Goal: Task Accomplishment & Management: Manage account settings

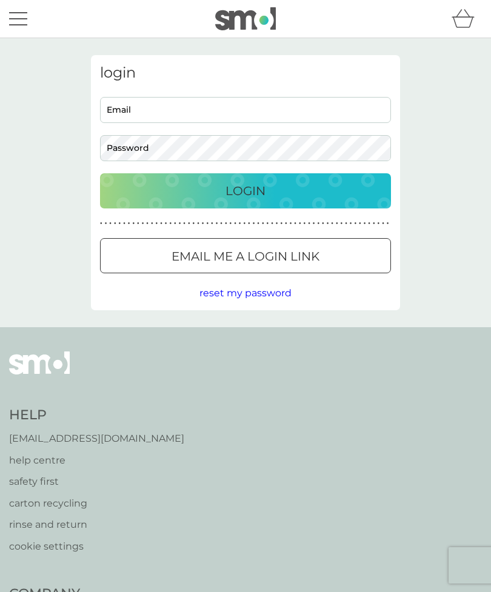
click at [318, 110] on input "Email" at bounding box center [245, 110] width 291 height 26
type input "sweet"
click at [345, 264] on div "Email me a login link" at bounding box center [246, 256] width 290 height 19
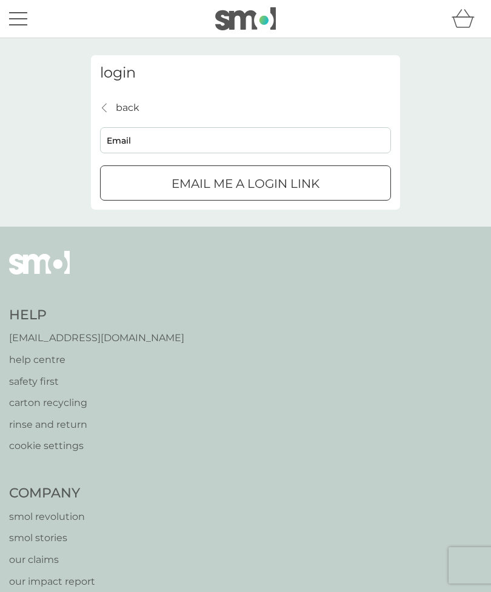
click at [292, 136] on input "Email" at bounding box center [245, 140] width 291 height 26
type input "sweetangel.urja@gmail.com"
click at [323, 185] on div "Email me a login link" at bounding box center [246, 183] width 290 height 19
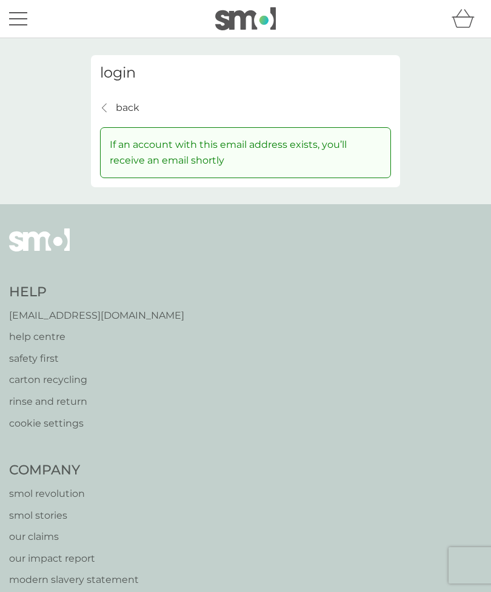
click at [115, 102] on div "back back" at bounding box center [119, 108] width 39 height 16
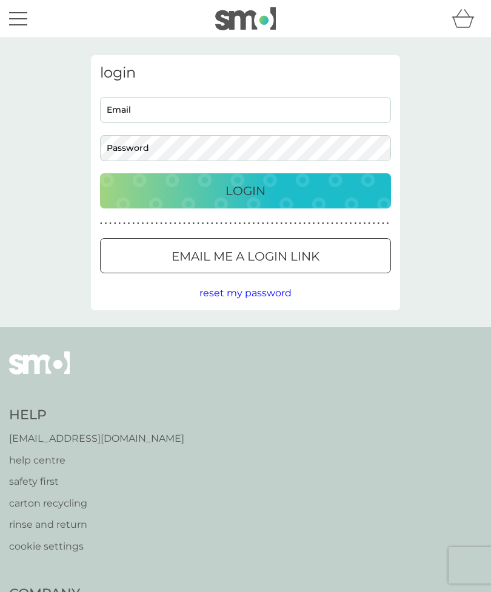
click at [258, 110] on input "Email" at bounding box center [245, 110] width 291 height 26
type input "sweetangel.urja@gmail.com"
click at [333, 182] on div "Login" at bounding box center [245, 190] width 267 height 19
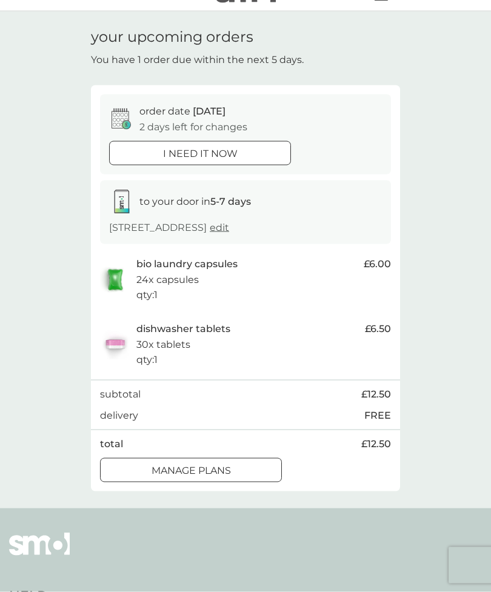
scroll to position [27, 0]
click at [262, 467] on div "manage plans" at bounding box center [191, 470] width 181 height 16
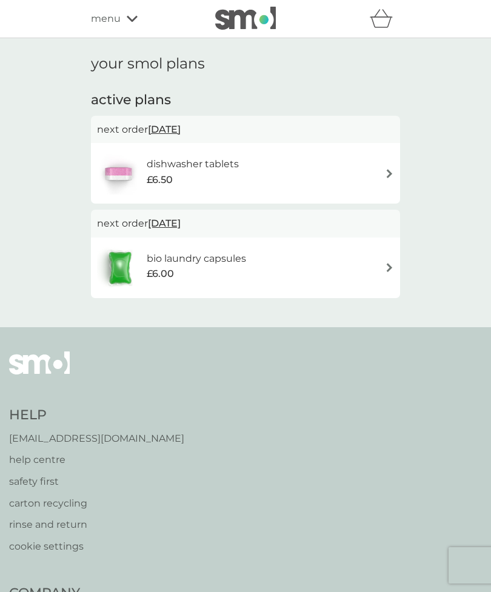
click at [362, 172] on div "dishwasher tablets £6.50" at bounding box center [245, 173] width 297 height 42
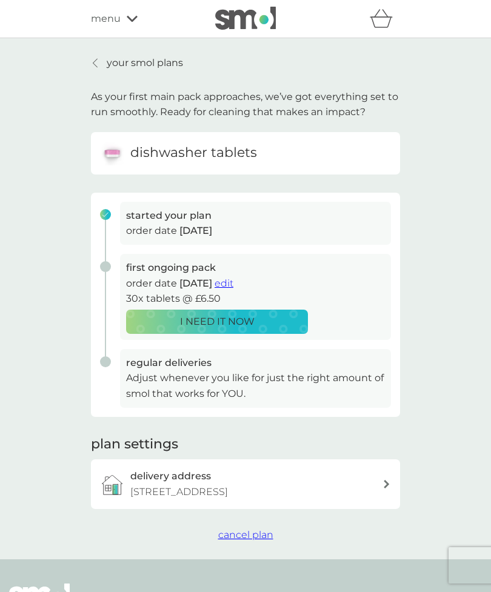
click at [254, 529] on span "cancel plan" at bounding box center [245, 535] width 55 height 12
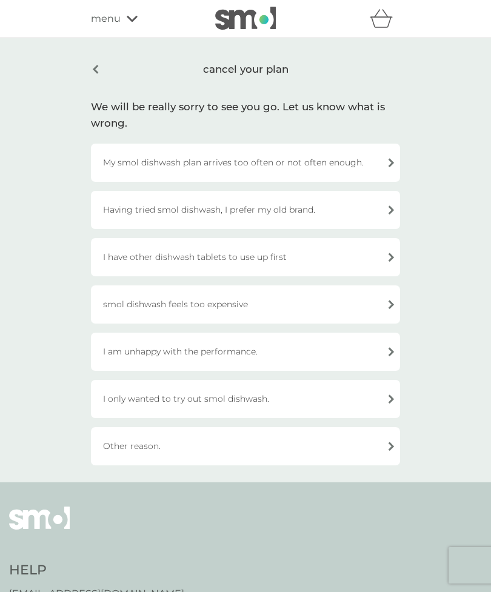
click at [315, 259] on div "I have other dishwash tablets to use up first" at bounding box center [245, 257] width 309 height 38
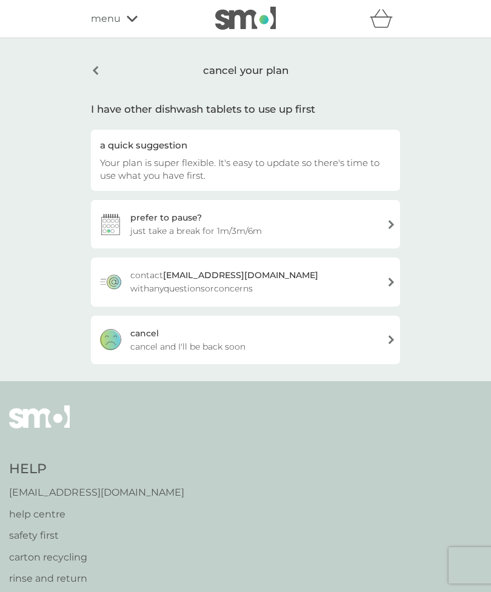
click at [255, 338] on div "cancel cancel and I'll be back soon" at bounding box center [245, 340] width 309 height 48
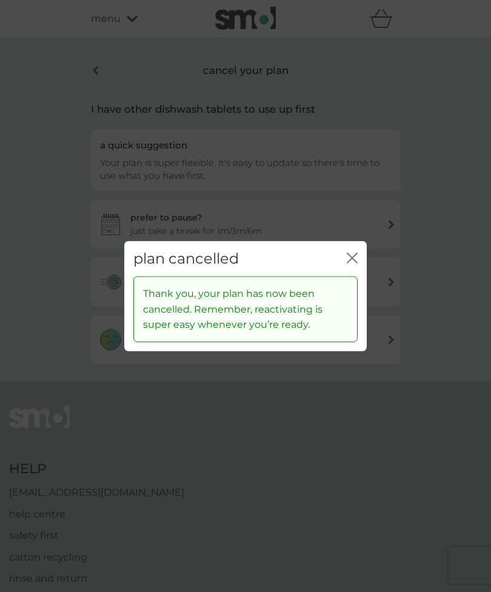
click at [356, 262] on icon "close" at bounding box center [354, 258] width 5 height 10
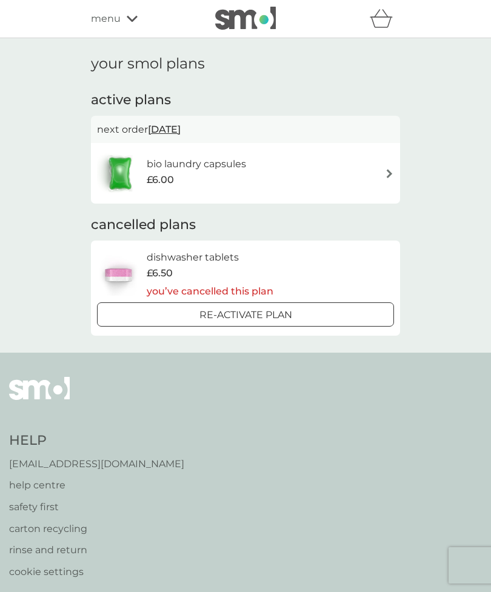
click at [364, 180] on div "bio laundry capsules £6.00" at bounding box center [245, 173] width 297 height 42
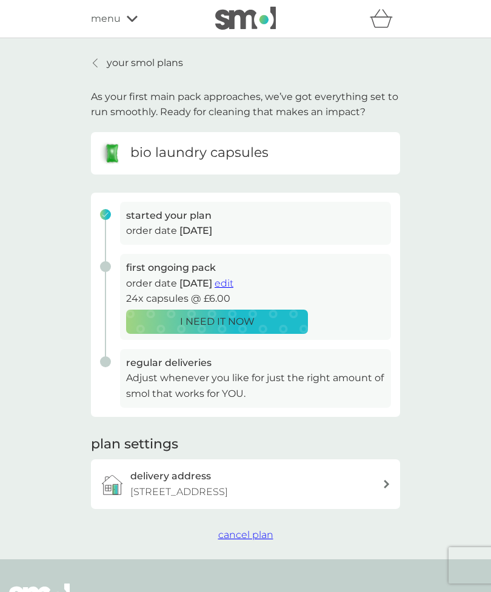
click at [251, 529] on span "cancel plan" at bounding box center [245, 535] width 55 height 12
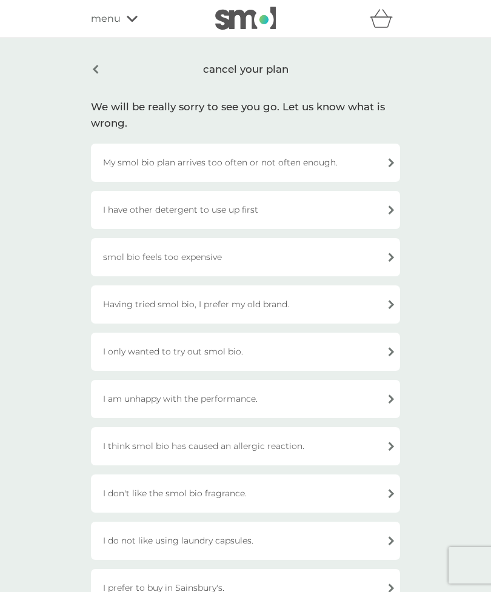
click at [307, 213] on div "I have other detergent to use up first" at bounding box center [245, 210] width 309 height 38
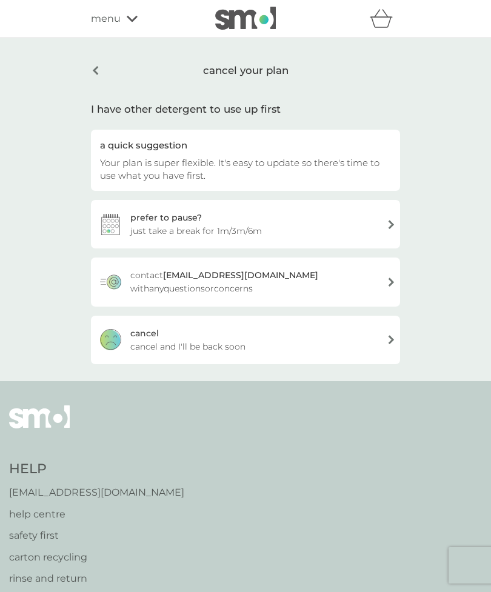
click at [262, 345] on div "cancel cancel and I'll be back soon" at bounding box center [245, 340] width 309 height 48
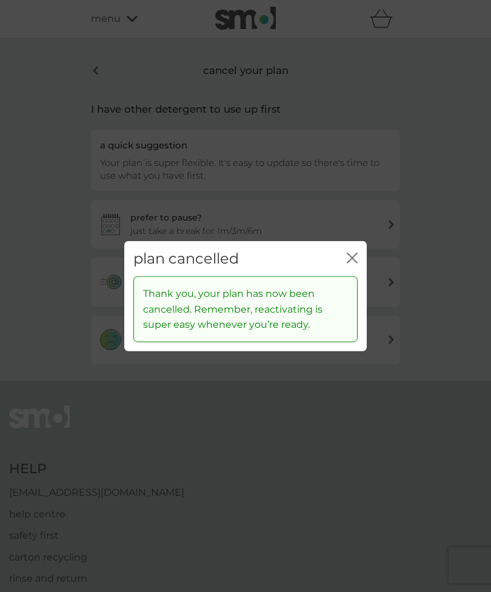
click at [356, 252] on div "close" at bounding box center [352, 259] width 11 height 18
click at [356, 256] on icon "close" at bounding box center [352, 257] width 11 height 11
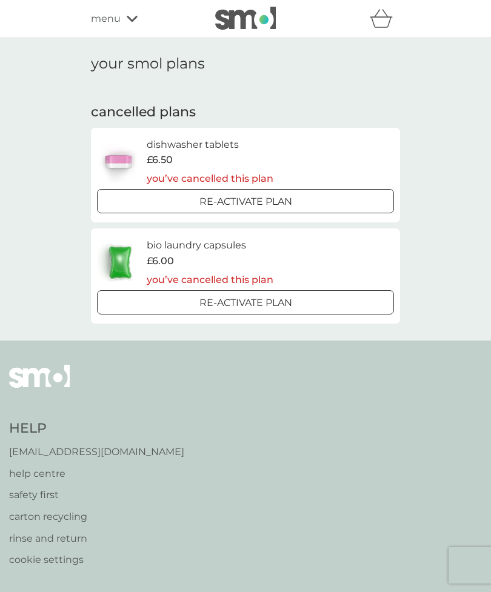
click at [108, 18] on span "menu" at bounding box center [106, 19] width 30 height 16
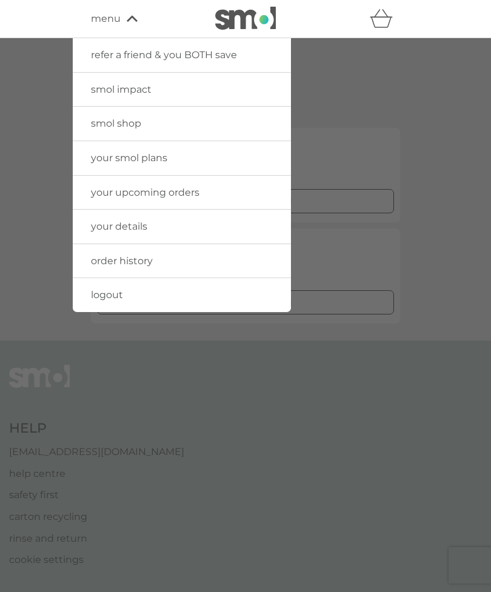
click at [201, 260] on link "order history" at bounding box center [182, 261] width 218 height 34
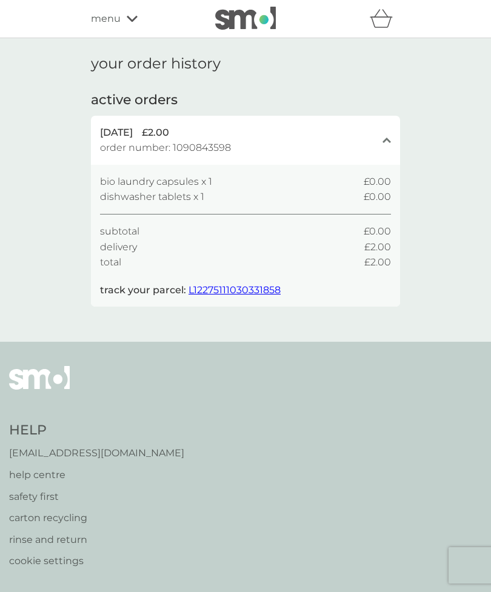
click at [122, 18] on div "menu" at bounding box center [142, 19] width 103 height 16
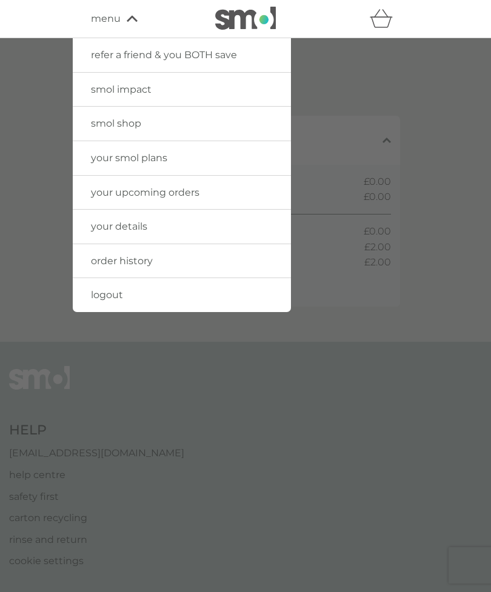
click at [235, 228] on link "your details" at bounding box center [182, 227] width 218 height 34
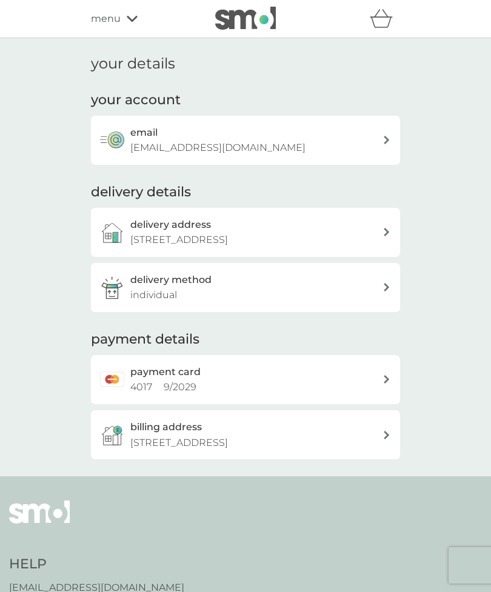
click at [118, 13] on span "menu" at bounding box center [106, 19] width 30 height 16
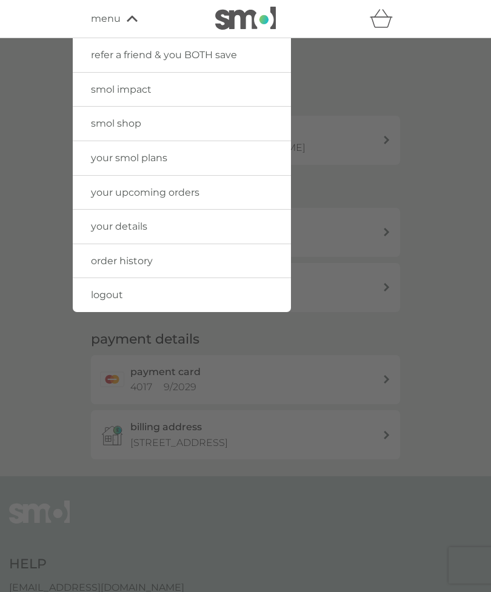
click at [217, 222] on link "your details" at bounding box center [182, 227] width 218 height 34
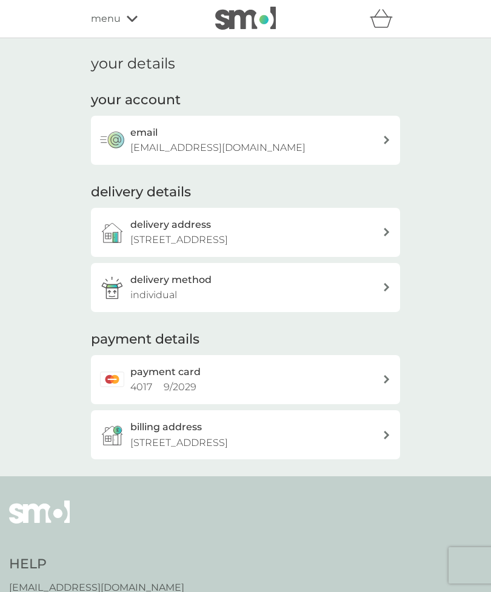
click at [332, 144] on div "email sweetangel.urja@gmail.com" at bounding box center [256, 140] width 252 height 31
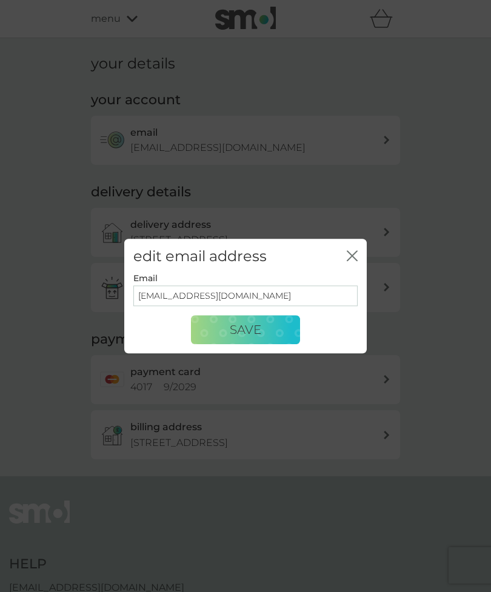
click at [349, 253] on icon "close" at bounding box center [352, 255] width 11 height 11
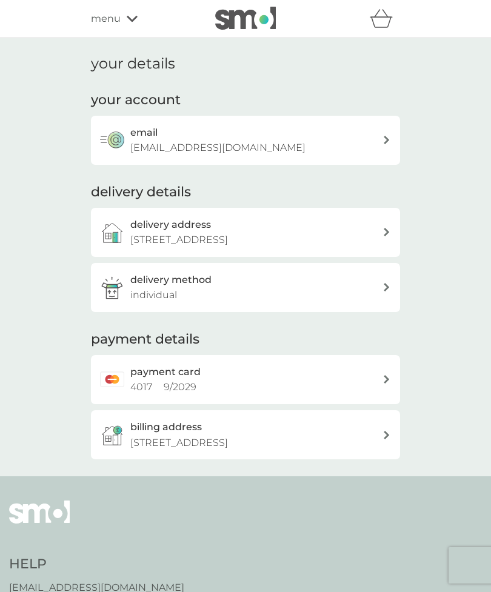
click at [127, 21] on icon at bounding box center [132, 18] width 11 height 7
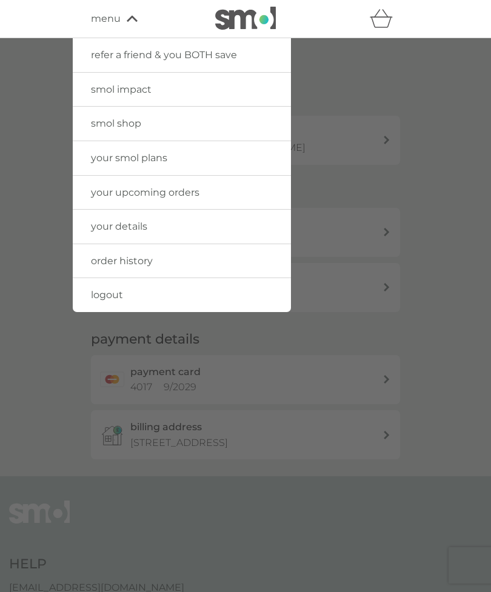
click at [202, 298] on link "logout" at bounding box center [182, 295] width 218 height 34
